Goal: Use online tool/utility: Utilize a website feature to perform a specific function

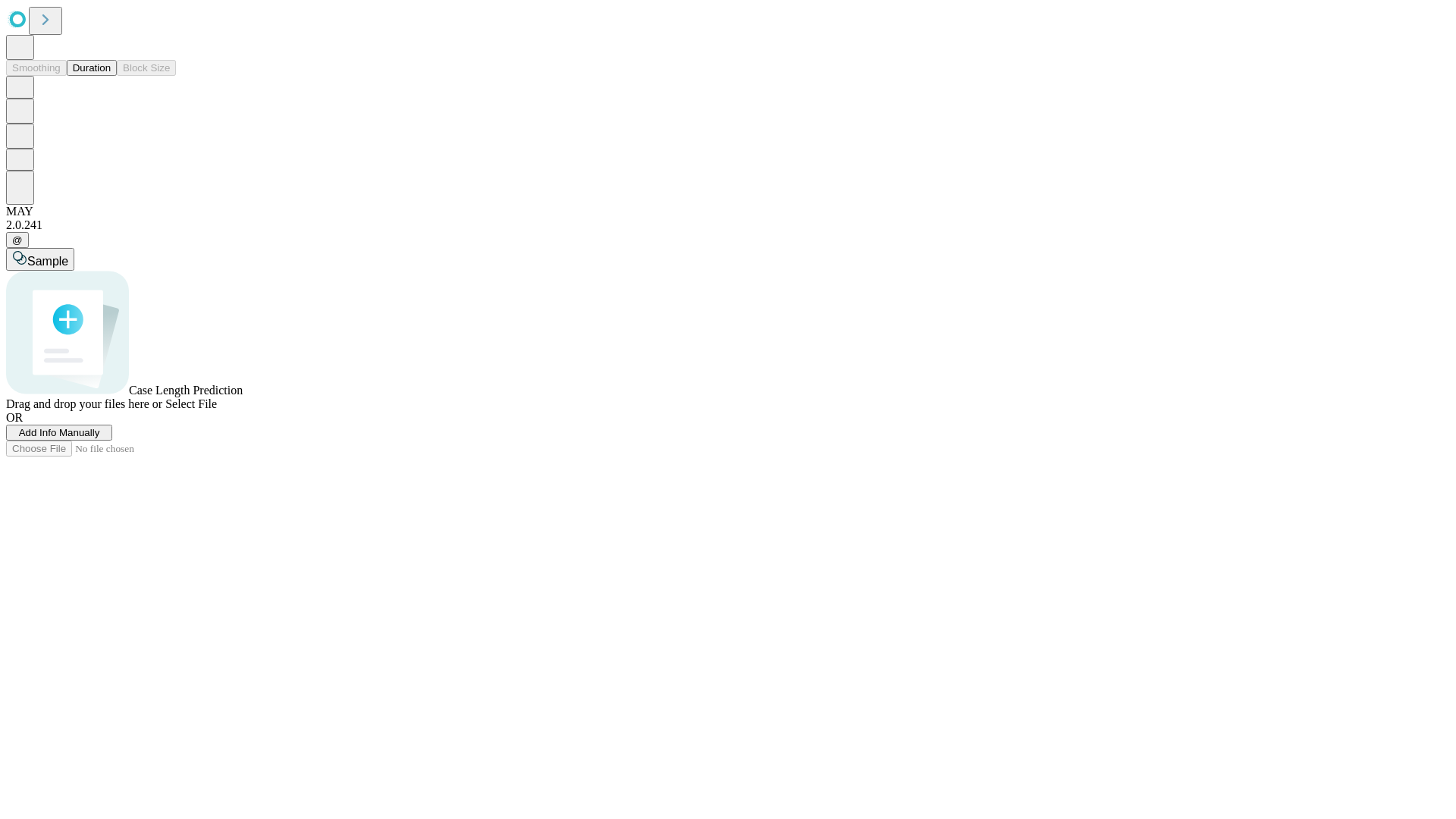
click at [100, 438] on span "Add Info Manually" at bounding box center [60, 432] width 81 height 11
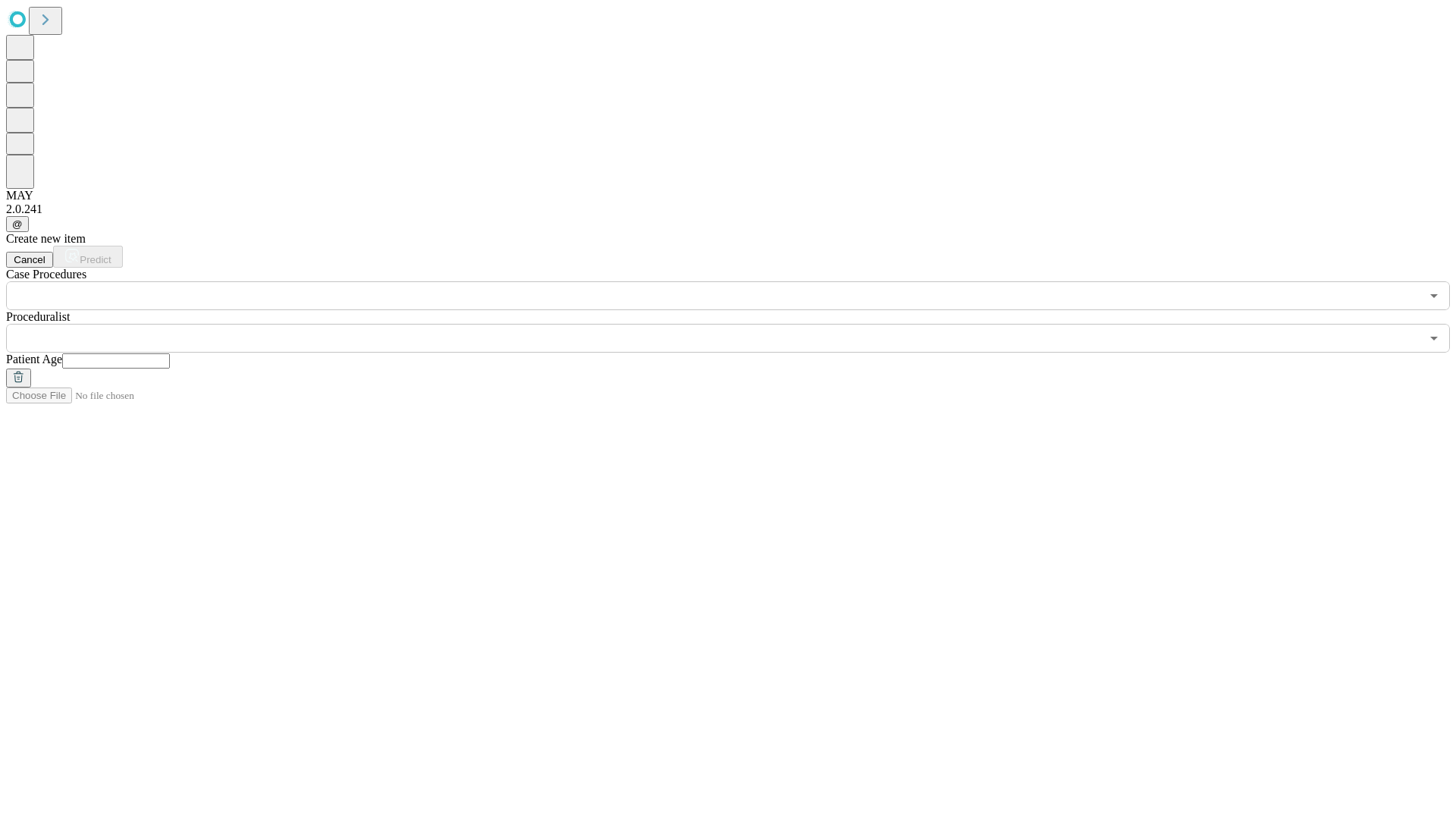
click at [170, 353] on input "text" at bounding box center [116, 361] width 108 height 16
type input "**"
click at [738, 323] on input "text" at bounding box center [713, 337] width 1415 height 28
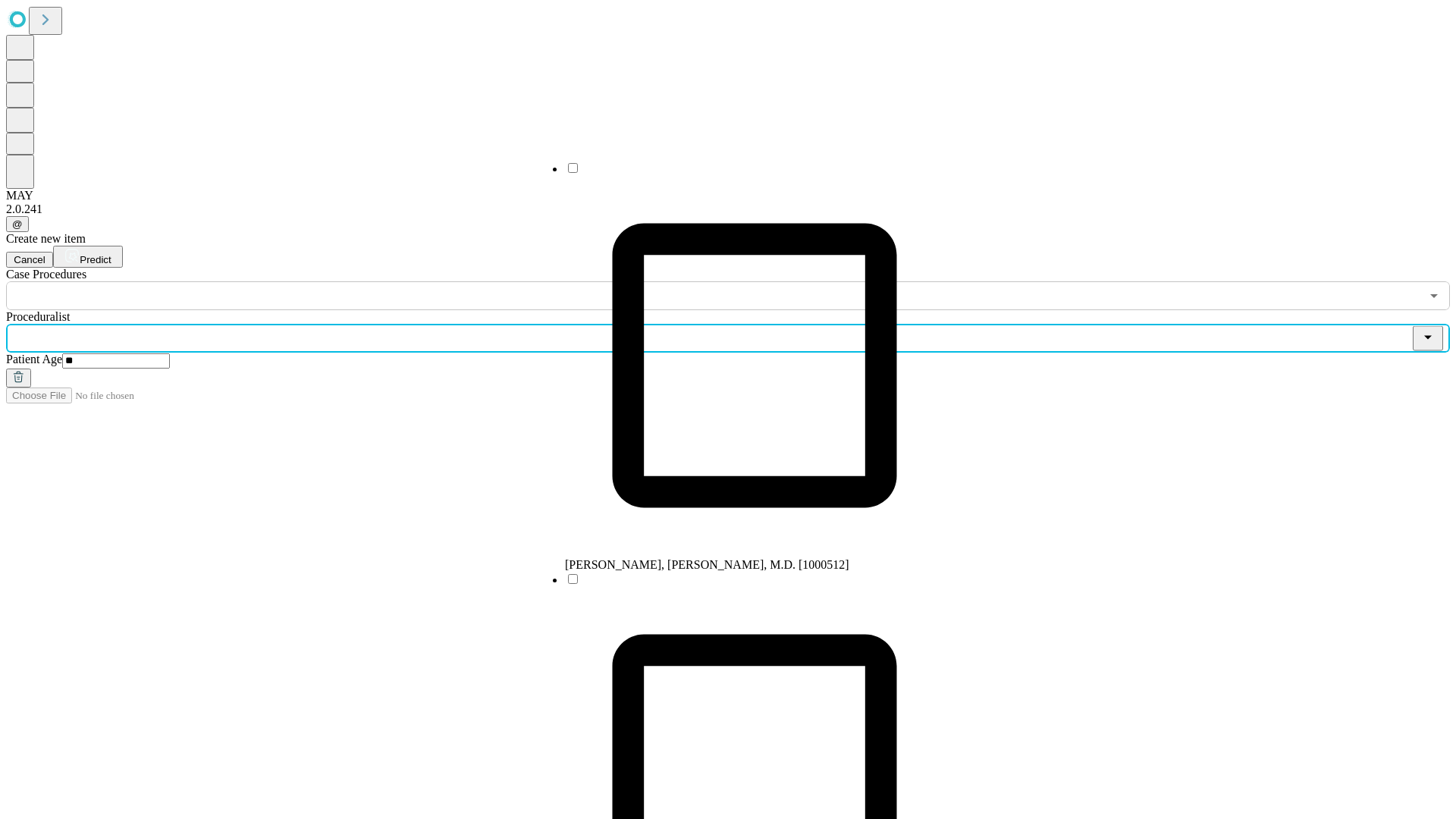
click at [739, 173] on li "[PERSON_NAME], [PERSON_NAME], M.D. [1000512]" at bounding box center [755, 366] width 380 height 411
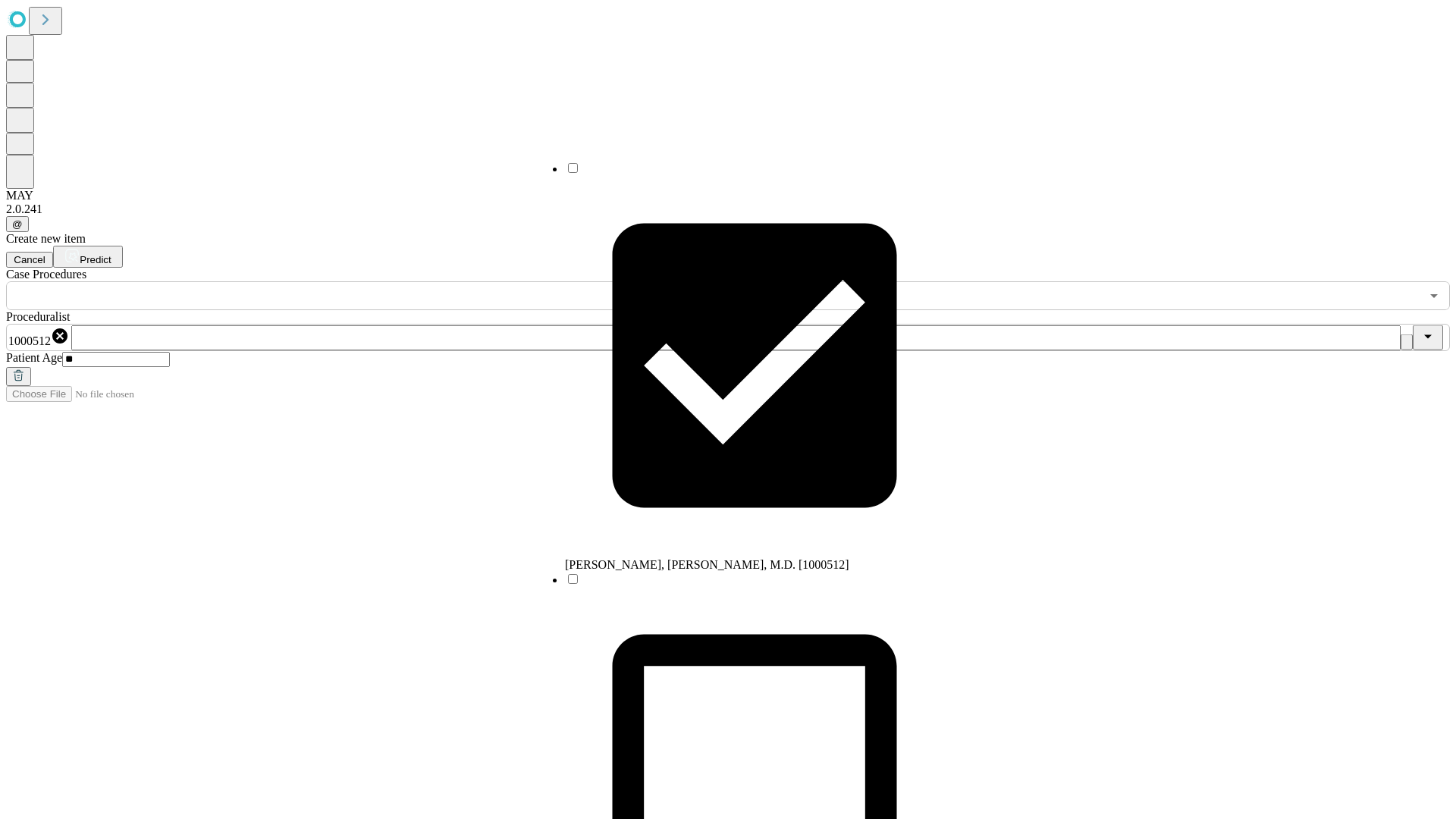
click at [318, 281] on input "text" at bounding box center [713, 295] width 1415 height 28
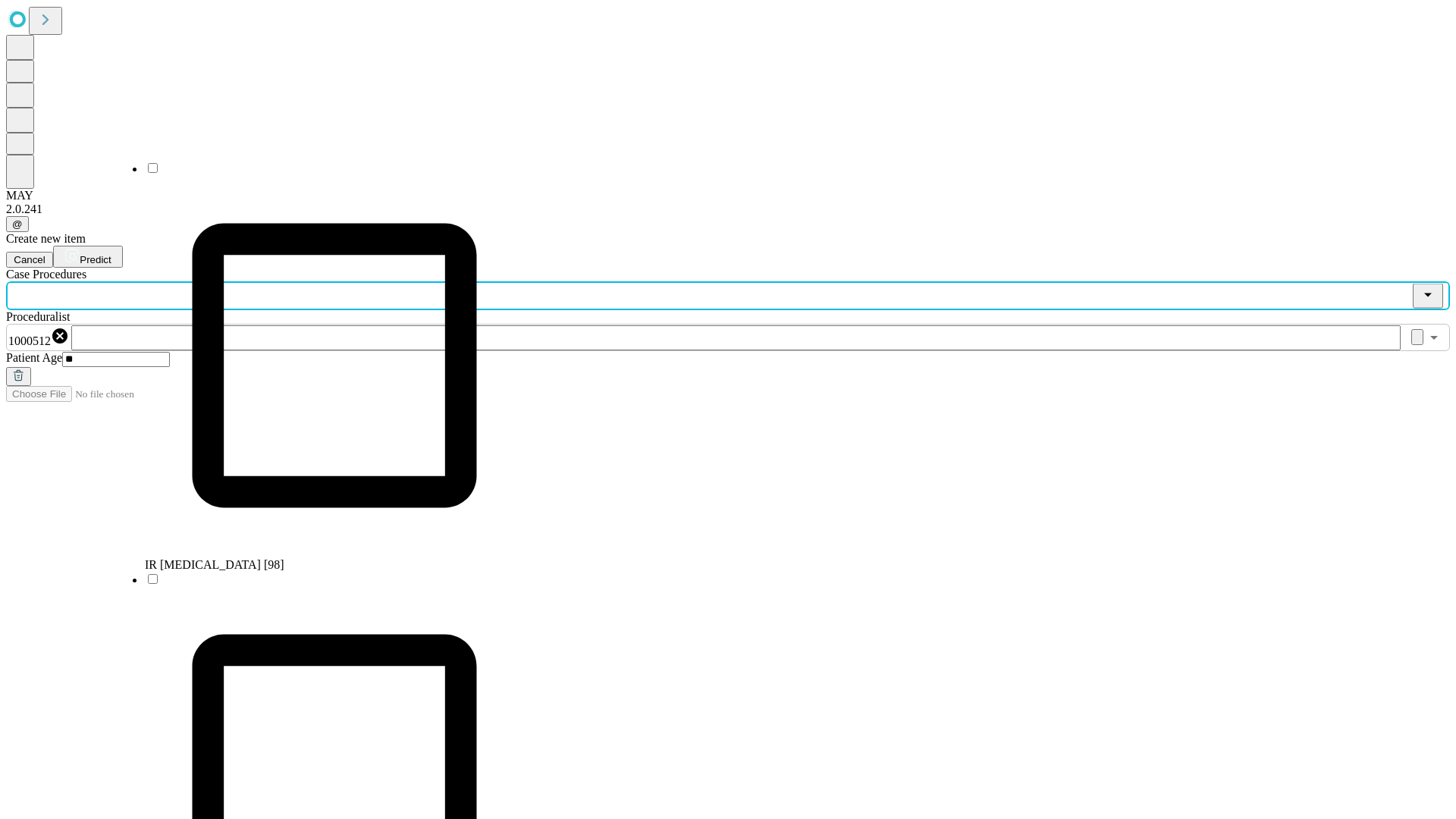
click at [319, 173] on li "IR [MEDICAL_DATA] [98]" at bounding box center [335, 366] width 380 height 411
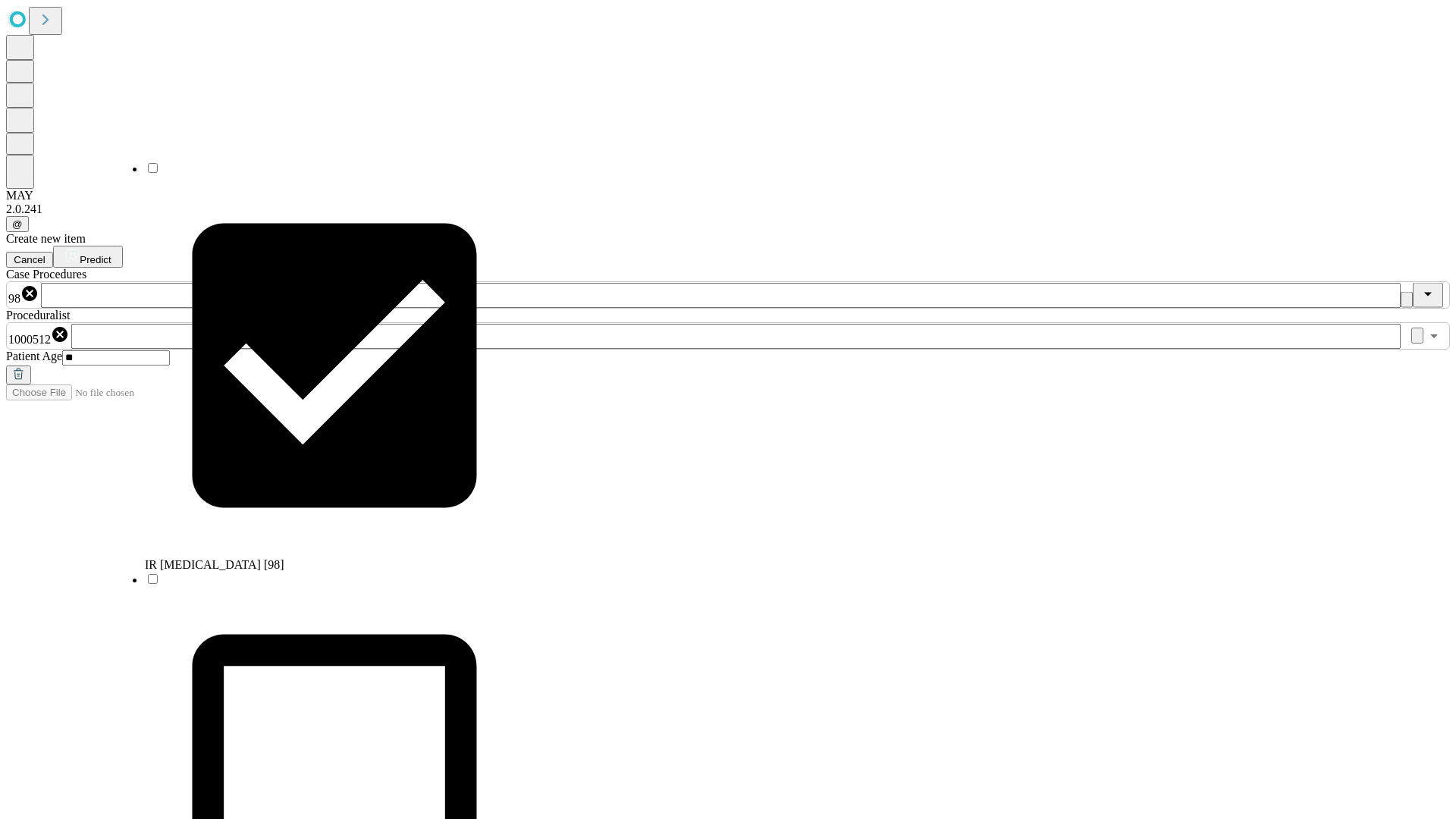
click at [110, 254] on span "Predict" at bounding box center [95, 259] width 31 height 11
